Goal: Task Accomplishment & Management: Complete application form

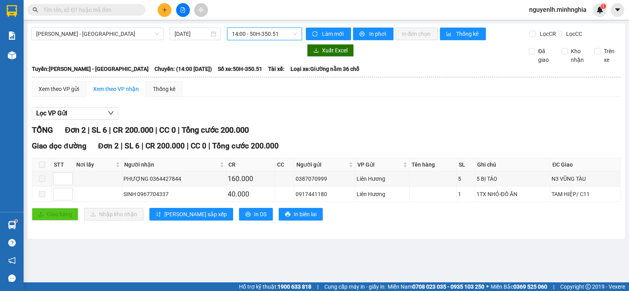
click at [58, 9] on input "text" at bounding box center [89, 10] width 93 height 9
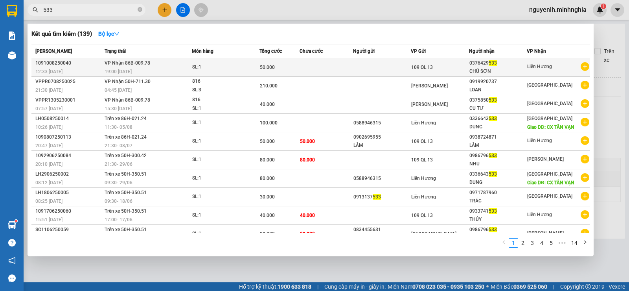
type input "533"
click at [160, 70] on div "19:00 - 10/08" at bounding box center [148, 71] width 87 height 9
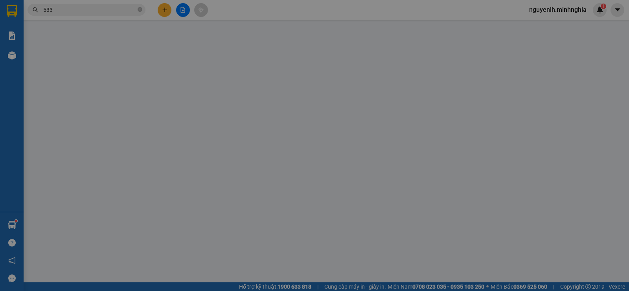
type input "0376429533"
type input "CHÚ SƠN"
type input "50.000"
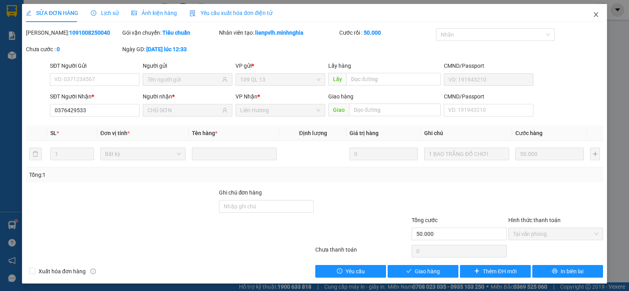
click at [593, 15] on icon "close" at bounding box center [596, 14] width 6 height 6
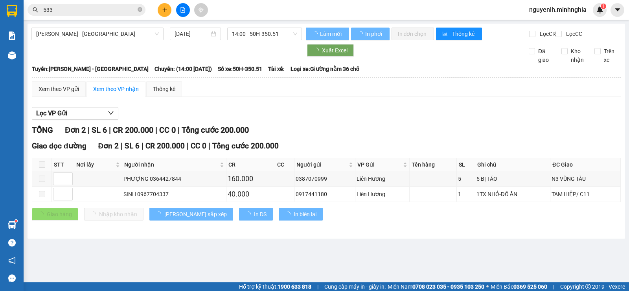
click at [86, 10] on input "533" at bounding box center [89, 10] width 93 height 9
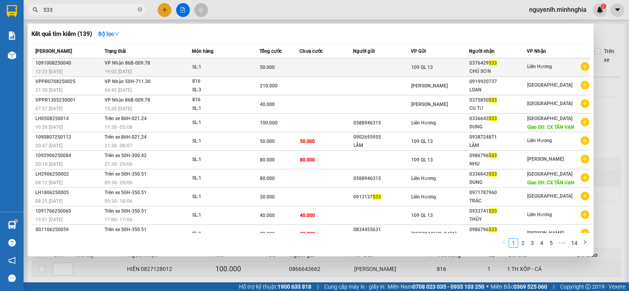
click at [164, 70] on div "19:00 - 10/08" at bounding box center [148, 71] width 87 height 9
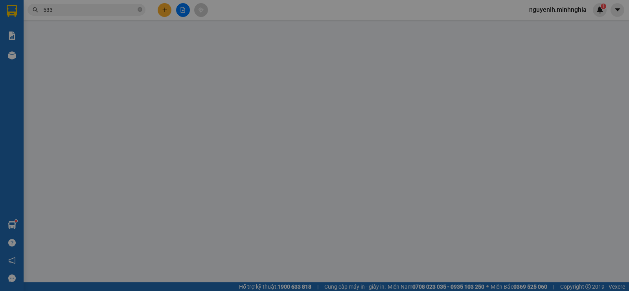
type input "0376429533"
type input "CHÚ SƠN"
type input "50.000"
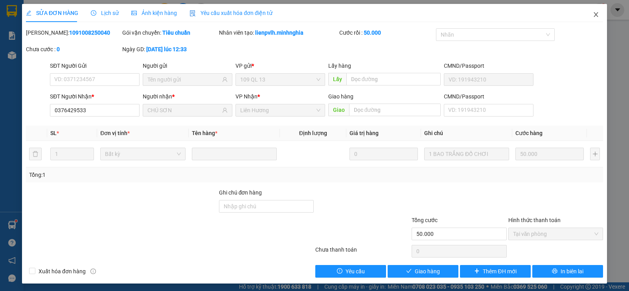
click at [593, 15] on icon "close" at bounding box center [596, 14] width 6 height 6
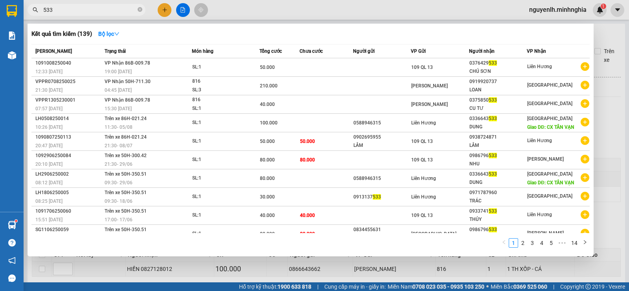
click at [70, 11] on input "533" at bounding box center [89, 10] width 93 height 9
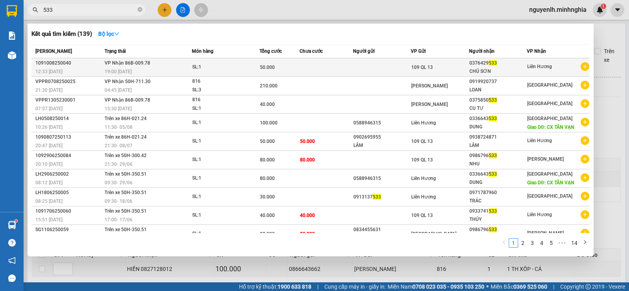
click at [478, 66] on div "0376429 533" at bounding box center [497, 63] width 57 height 8
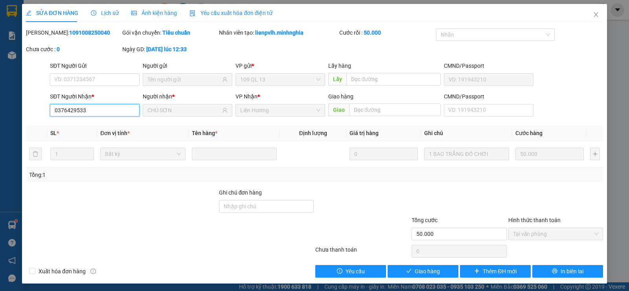
click at [77, 109] on input "0376429533" at bounding box center [95, 110] width 90 height 13
click at [74, 110] on input "0376429533" at bounding box center [95, 110] width 90 height 13
click at [107, 114] on input "0376429533" at bounding box center [95, 110] width 90 height 13
click at [593, 14] on icon "close" at bounding box center [596, 14] width 6 height 6
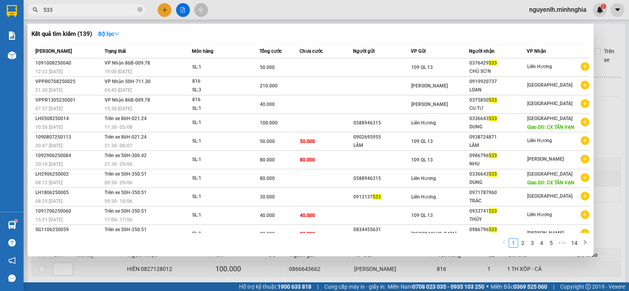
click at [77, 6] on input "533" at bounding box center [89, 10] width 93 height 9
click at [164, 10] on div at bounding box center [314, 145] width 629 height 291
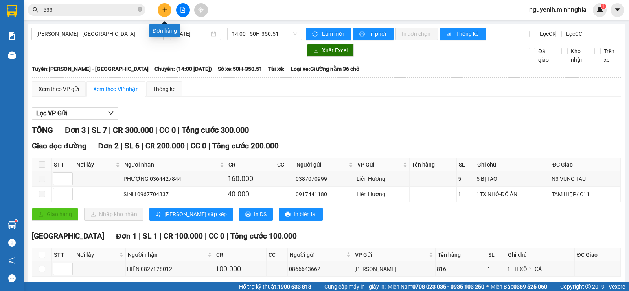
click at [167, 11] on icon "plus" at bounding box center [165, 10] width 6 height 6
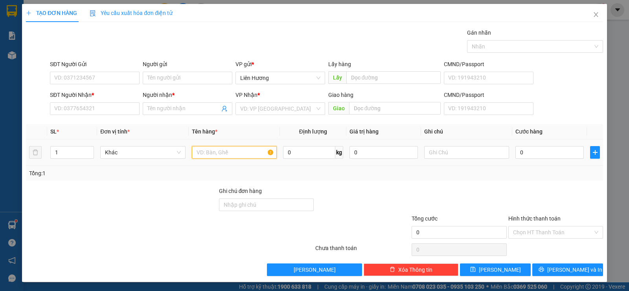
click at [230, 148] on input "text" at bounding box center [234, 152] width 85 height 13
click at [485, 152] on input "text" at bounding box center [466, 152] width 85 height 13
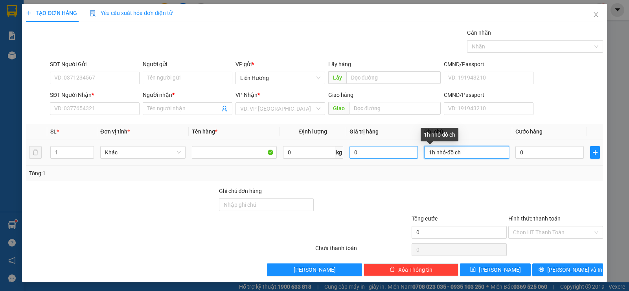
drag, startPoint x: 397, startPoint y: 152, endPoint x: 360, endPoint y: 154, distance: 36.7
click at [368, 154] on tr "1 Khác 0 kg 0 1h nhỏ-đồ ch 0" at bounding box center [314, 152] width 577 height 26
type input "1H NHỎ -ĐỒ CHƠI"
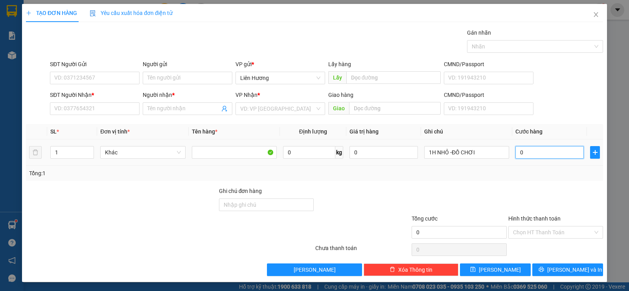
click at [541, 149] on input "0" at bounding box center [549, 152] width 68 height 13
type input "3"
type input "30"
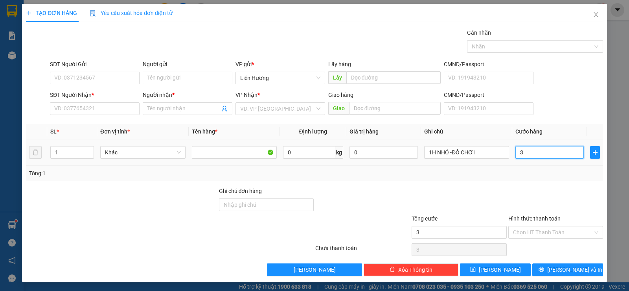
type input "30"
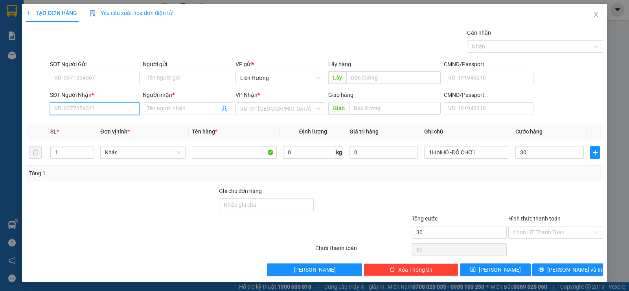
type input "30.000"
click at [66, 105] on input "SĐT Người Nhận *" at bounding box center [95, 108] width 90 height 13
type input "0382066990"
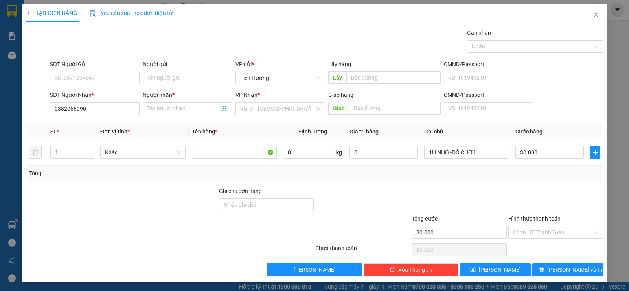
click at [162, 102] on div "Người nhận *" at bounding box center [188, 96] width 90 height 12
click at [162, 105] on input "Người nhận *" at bounding box center [183, 108] width 72 height 9
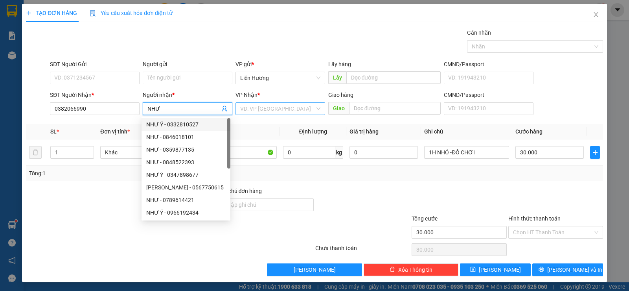
type input "NHƯ"
click at [290, 109] on input "search" at bounding box center [277, 109] width 75 height 12
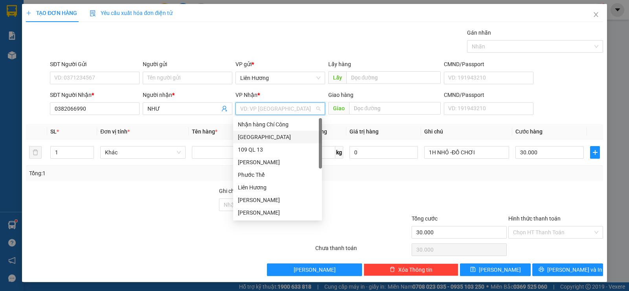
click at [263, 137] on div "Sài Gòn" at bounding box center [277, 136] width 79 height 9
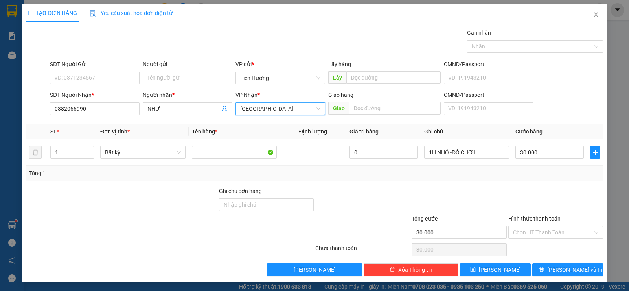
click at [75, 71] on div "SĐT Người Gửi" at bounding box center [95, 66] width 90 height 12
click at [98, 75] on input "SĐT Người Gửi" at bounding box center [95, 78] width 90 height 13
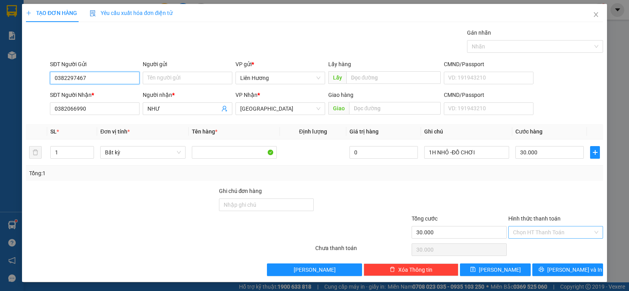
type input "0382297467"
click at [539, 227] on input "Hình thức thanh toán" at bounding box center [553, 232] width 80 height 12
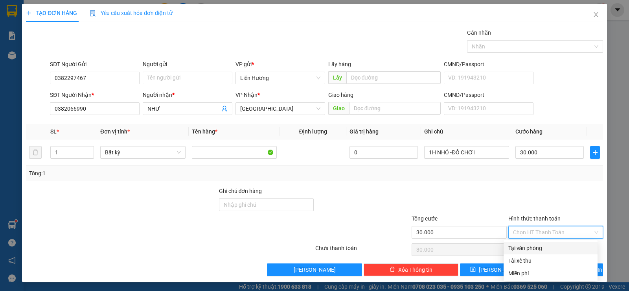
click at [518, 245] on div "Tại văn phòng" at bounding box center [550, 247] width 85 height 9
type input "0"
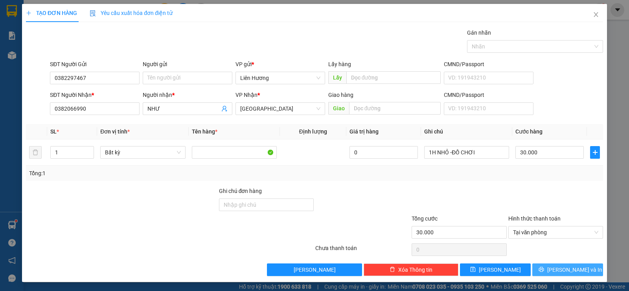
click at [546, 263] on button "Lưu và In" at bounding box center [567, 269] width 71 height 13
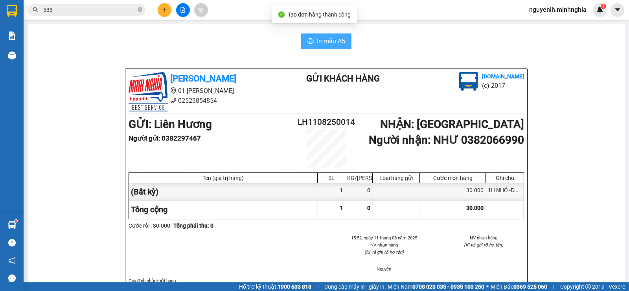
drag, startPoint x: 303, startPoint y: 37, endPoint x: 509, endPoint y: 138, distance: 229.6
click at [305, 40] on button "In mẫu A5" at bounding box center [326, 41] width 50 height 16
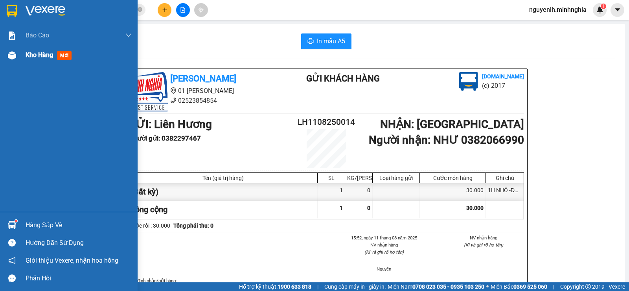
click at [42, 53] on span "Kho hàng" at bounding box center [40, 54] width 28 height 7
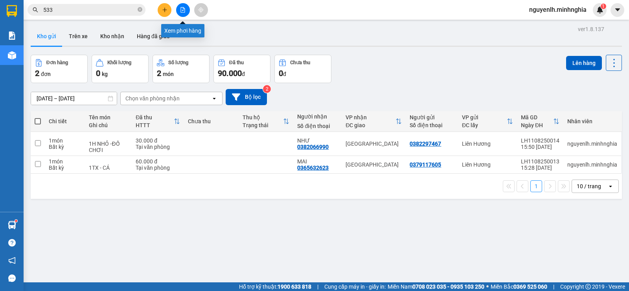
click at [184, 11] on icon "file-add" at bounding box center [183, 10] width 6 height 6
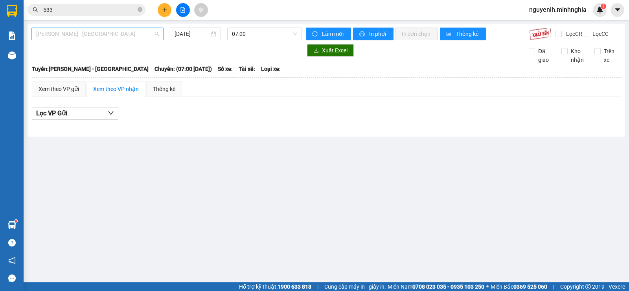
click at [107, 31] on span "Phan Rí - Sài Gòn" at bounding box center [97, 34] width 123 height 12
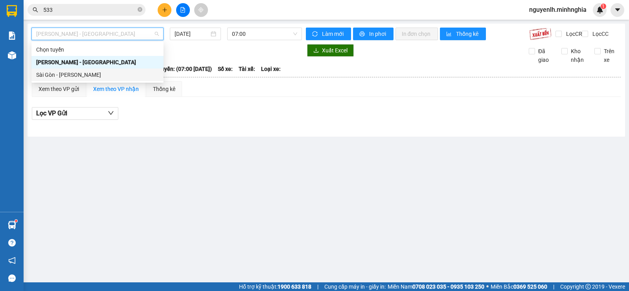
click at [85, 72] on div "Sài Gòn - [PERSON_NAME]" at bounding box center [97, 74] width 123 height 9
type input "[DATE]"
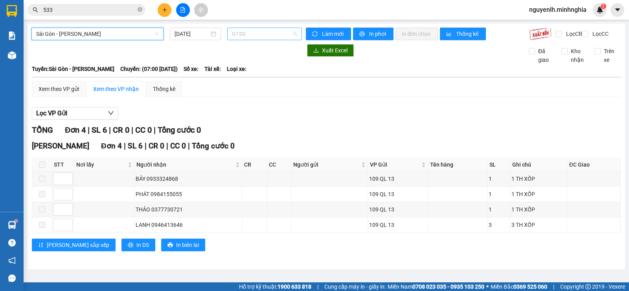
click at [248, 29] on span "07:00" at bounding box center [264, 34] width 65 height 12
click at [189, 31] on input "[DATE]" at bounding box center [192, 33] width 35 height 9
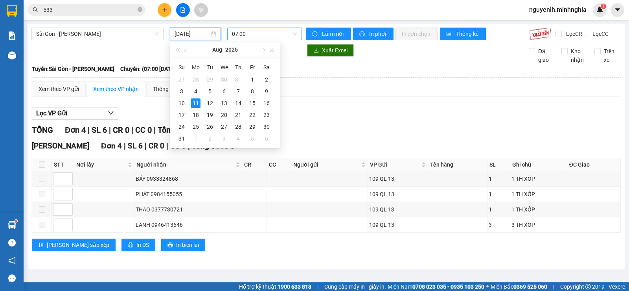
click at [282, 35] on span "07:00" at bounding box center [264, 34] width 65 height 12
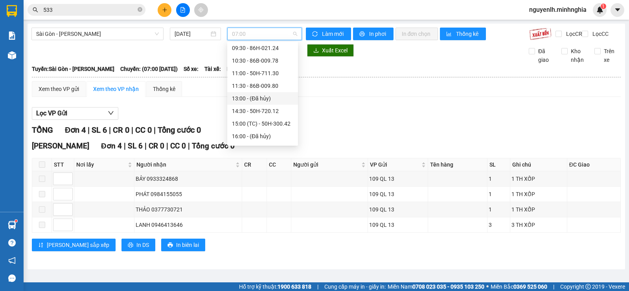
scroll to position [101, 0]
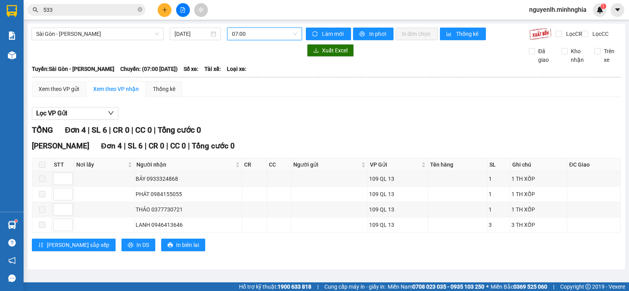
click at [279, 35] on span "07:00" at bounding box center [264, 34] width 65 height 12
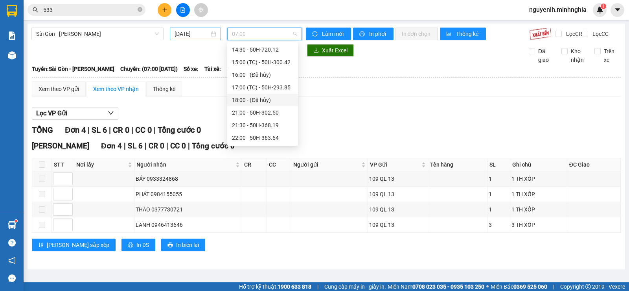
click at [190, 32] on input "[DATE]" at bounding box center [192, 33] width 35 height 9
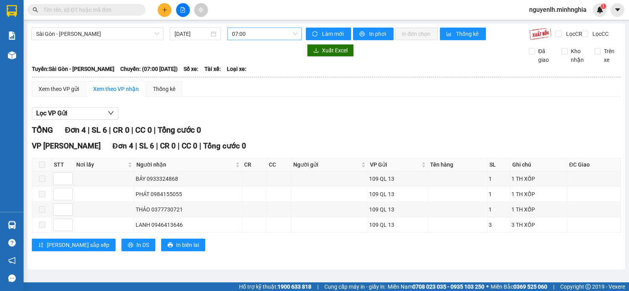
click at [262, 37] on span "07:00" at bounding box center [264, 34] width 65 height 12
